Goal: Navigation & Orientation: Find specific page/section

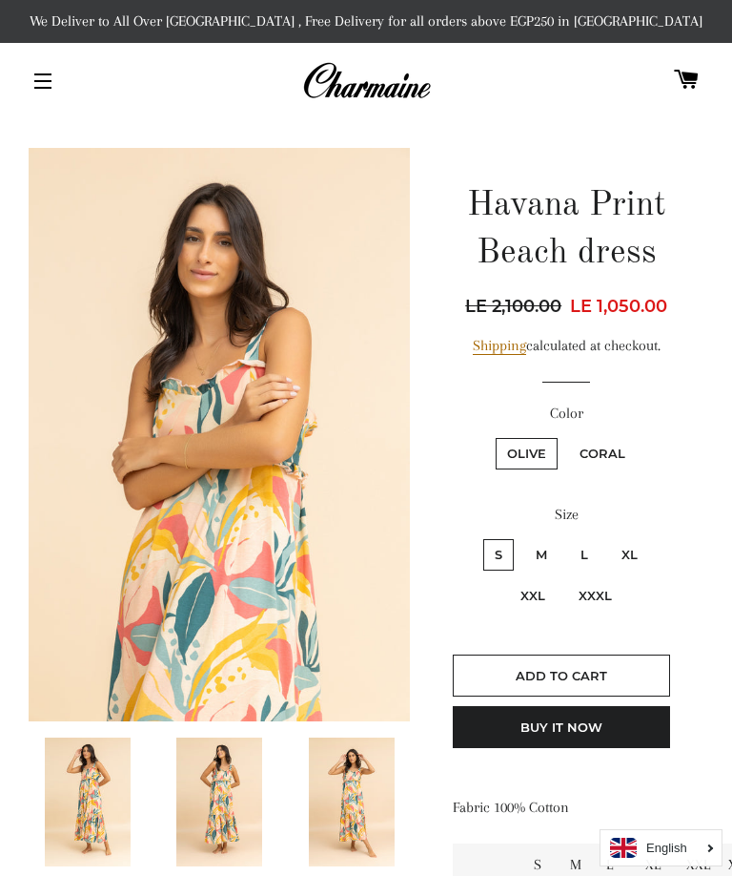
click at [48, 79] on button "Site navigation" at bounding box center [43, 81] width 48 height 48
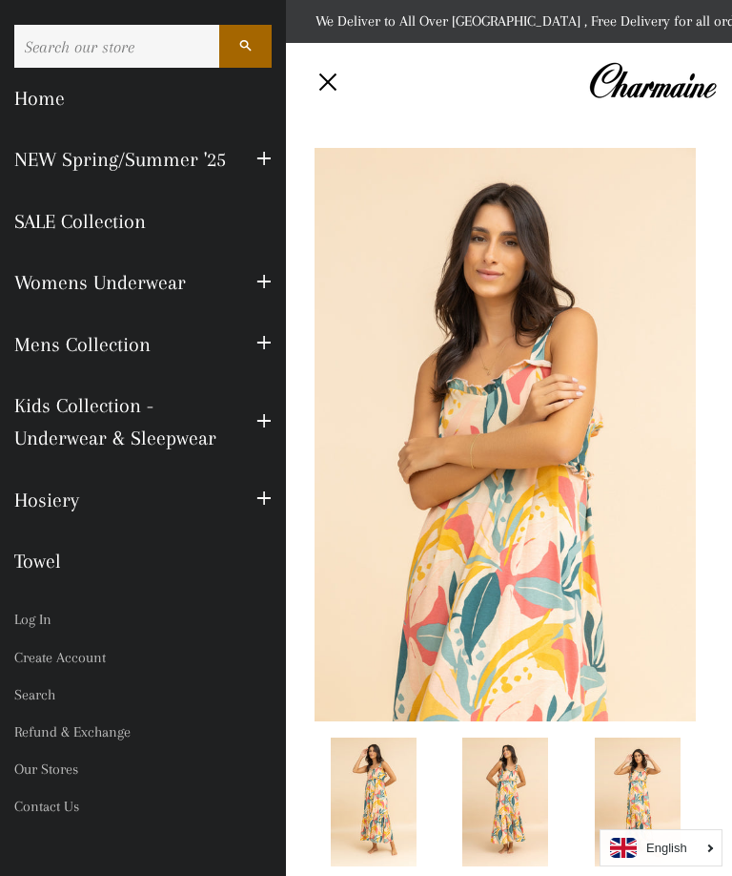
click at [258, 165] on span "button" at bounding box center [264, 160] width 15 height 24
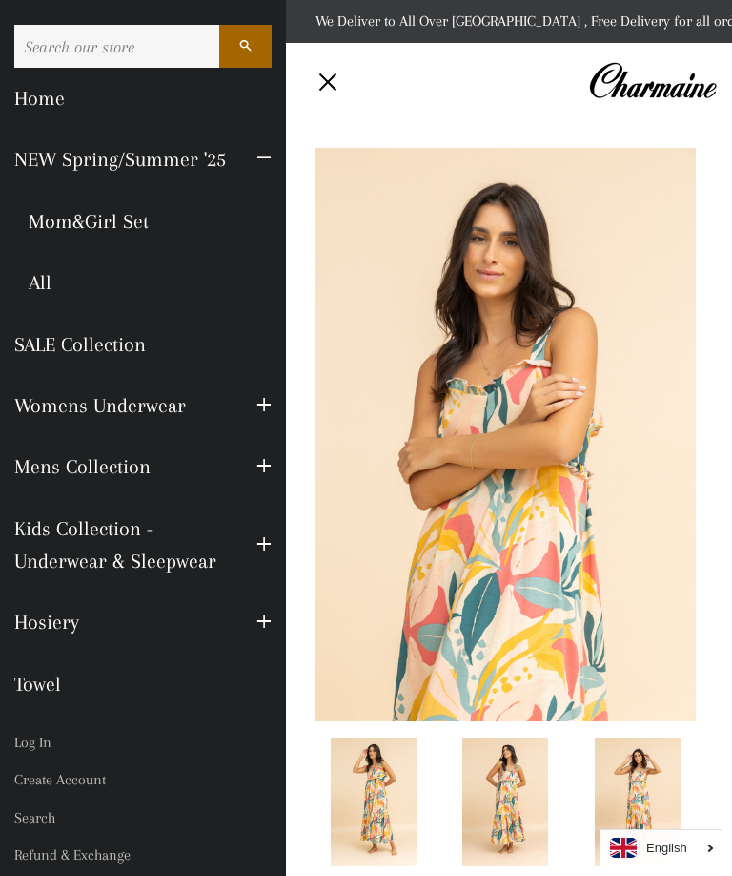
click at [38, 346] on link "SALE Collection" at bounding box center [143, 344] width 286 height 61
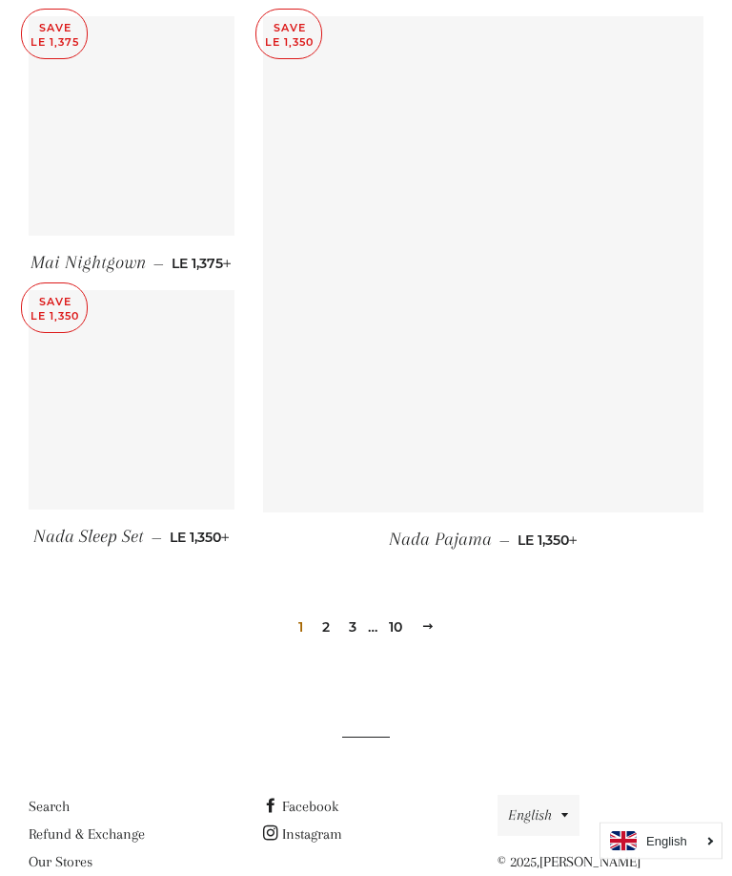
scroll to position [2626, 0]
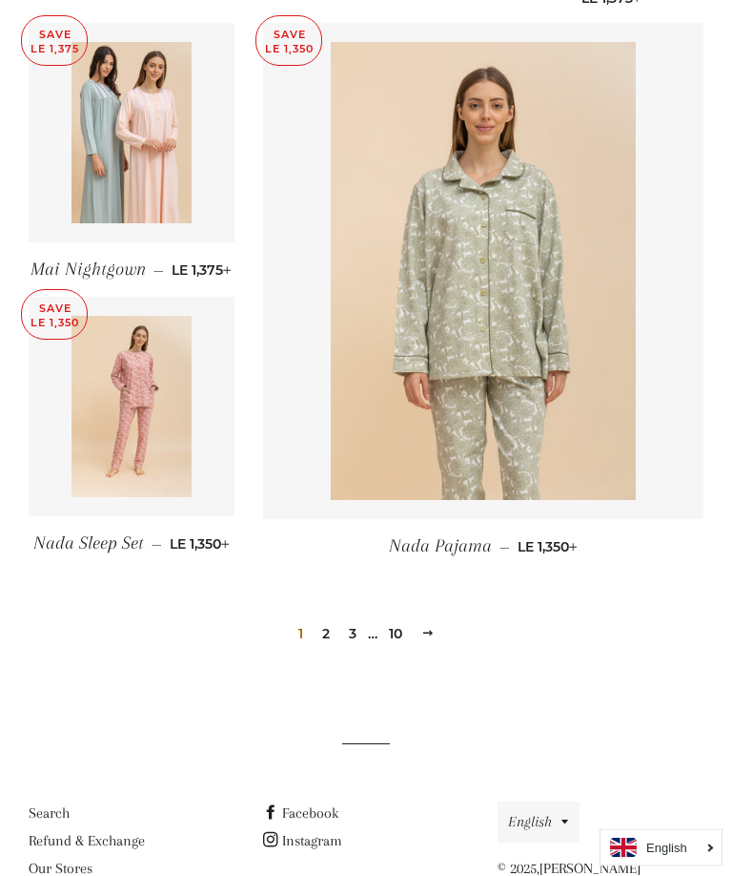
click at [319, 620] on link "2" at bounding box center [326, 634] width 23 height 29
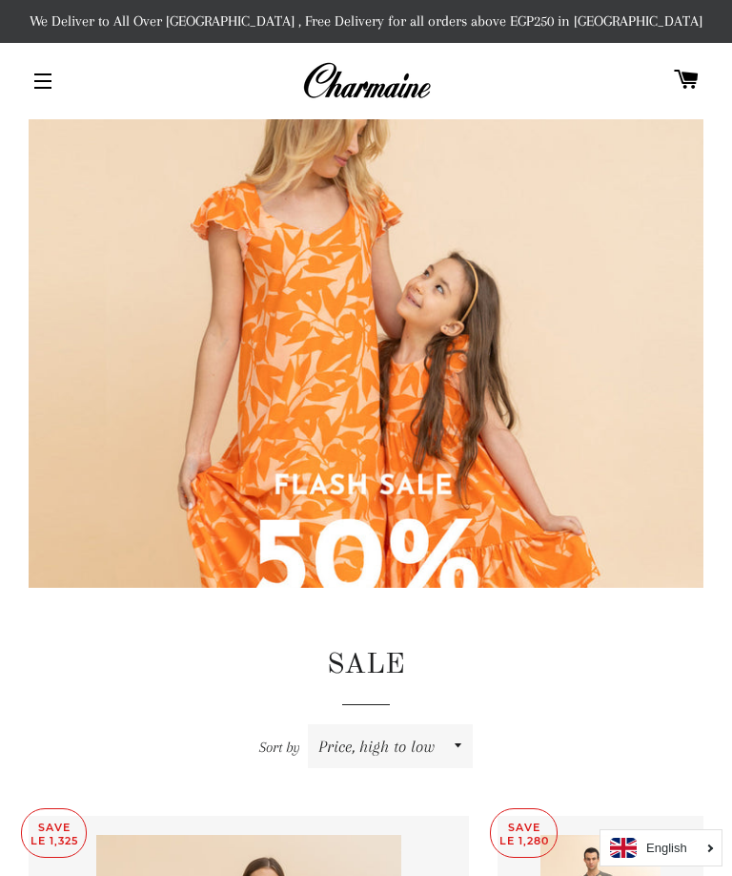
click at [52, 83] on button "Site navigation" at bounding box center [43, 81] width 48 height 48
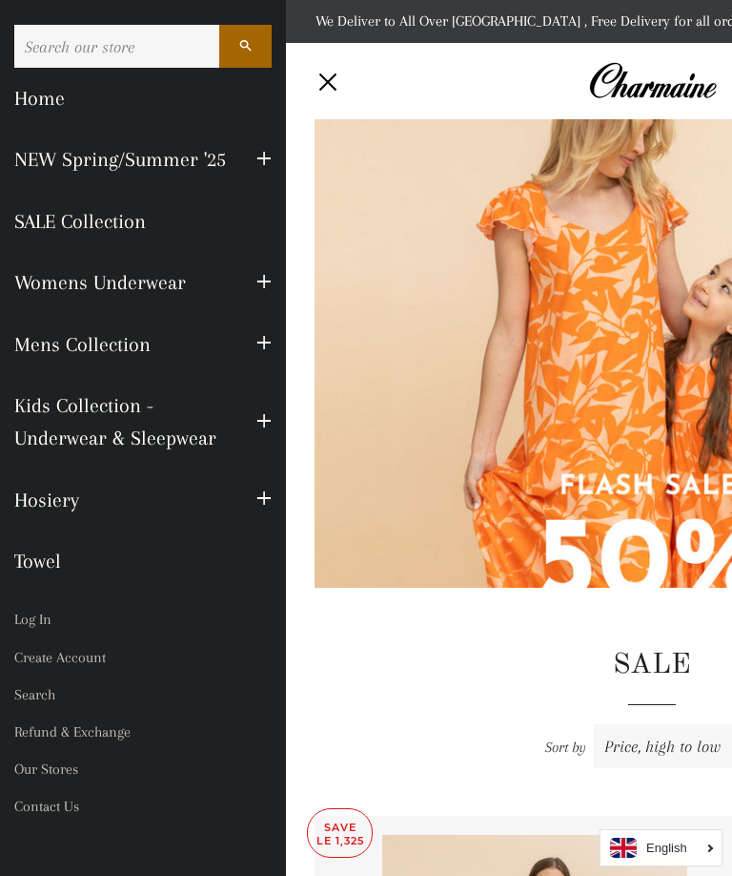
click at [146, 178] on link "NEW Spring/Summer '25" at bounding box center [121, 159] width 242 height 61
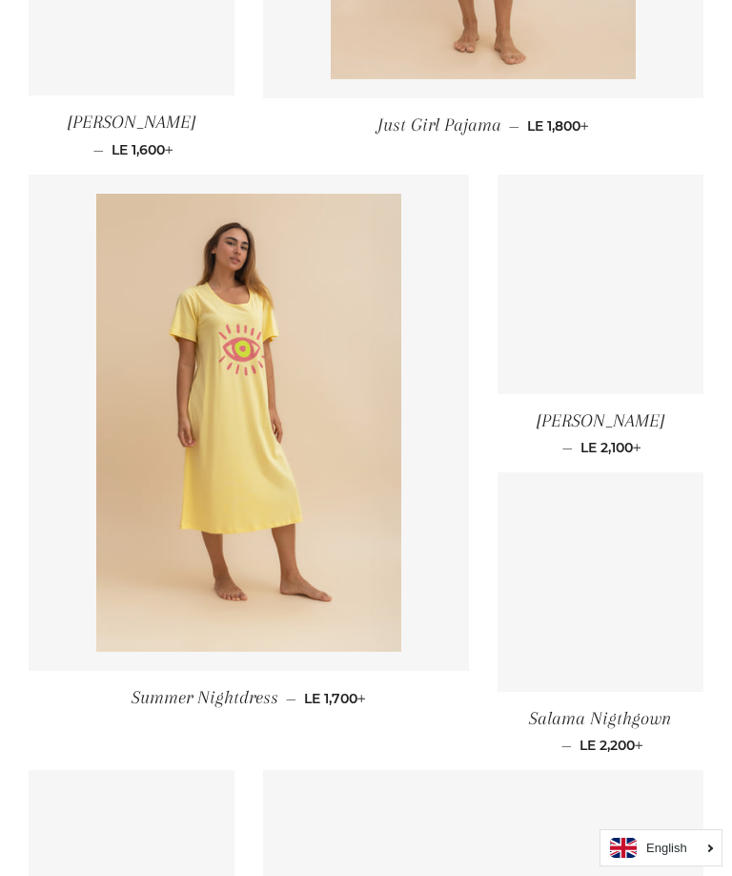
scroll to position [1455, 0]
